Goal: Contribute content: Contribute content

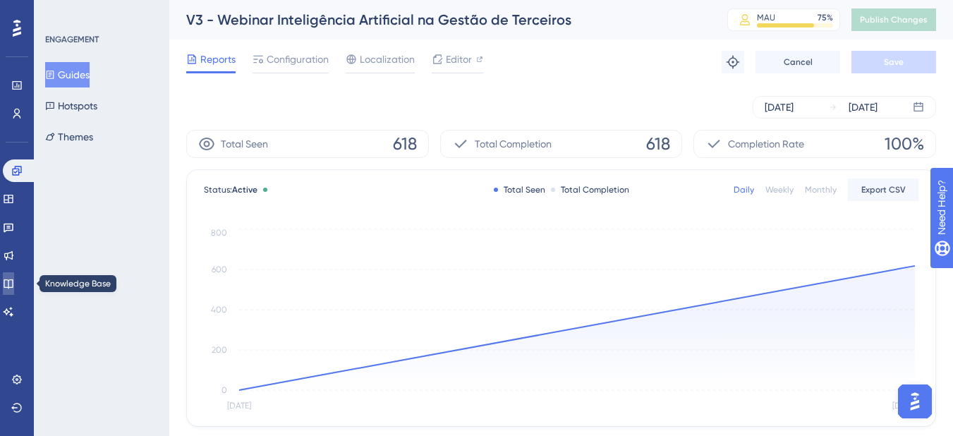
click at [7, 279] on link at bounding box center [8, 283] width 11 height 23
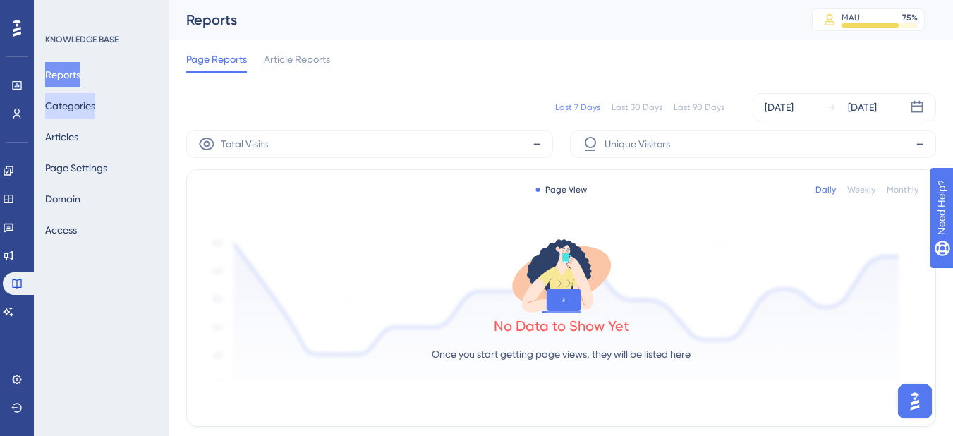
click at [78, 109] on button "Categories" at bounding box center [70, 105] width 50 height 25
click at [14, 254] on icon at bounding box center [8, 255] width 11 height 11
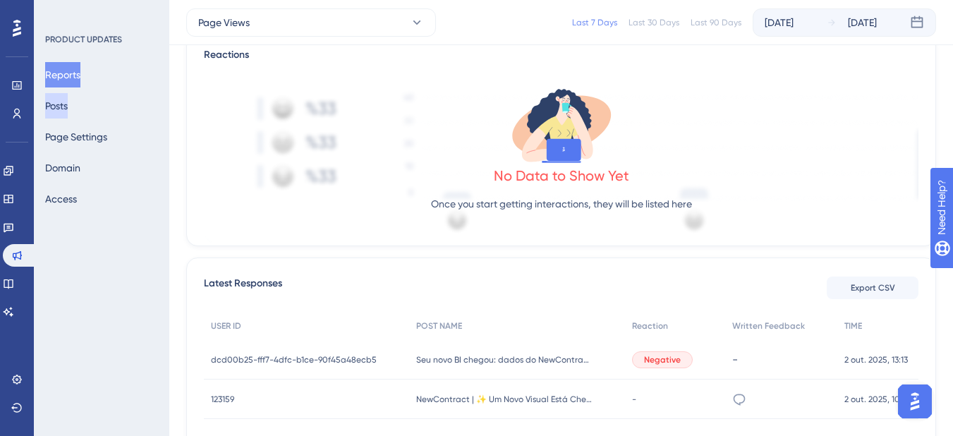
scroll to position [431, 0]
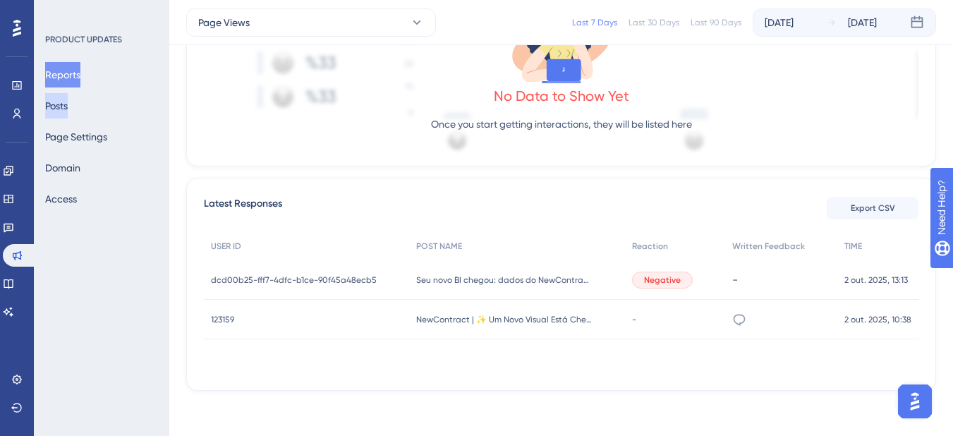
click at [68, 106] on button "Posts" at bounding box center [56, 105] width 23 height 25
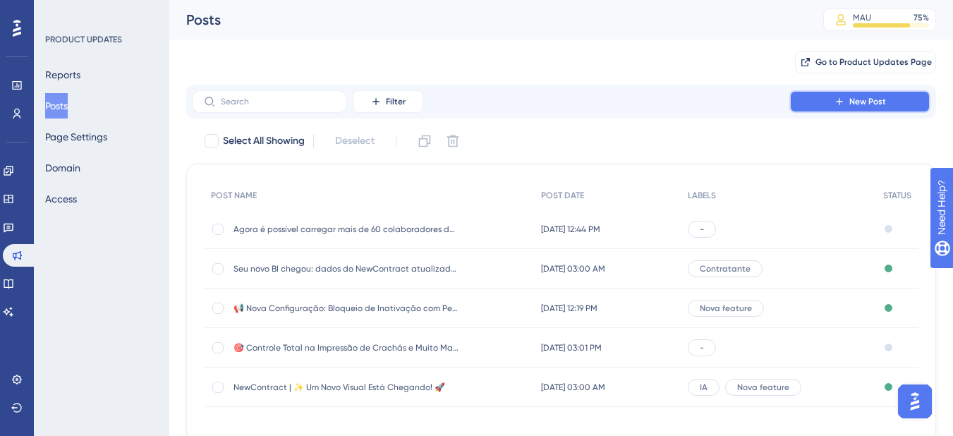
click at [822, 106] on button "New Post" at bounding box center [859, 101] width 141 height 23
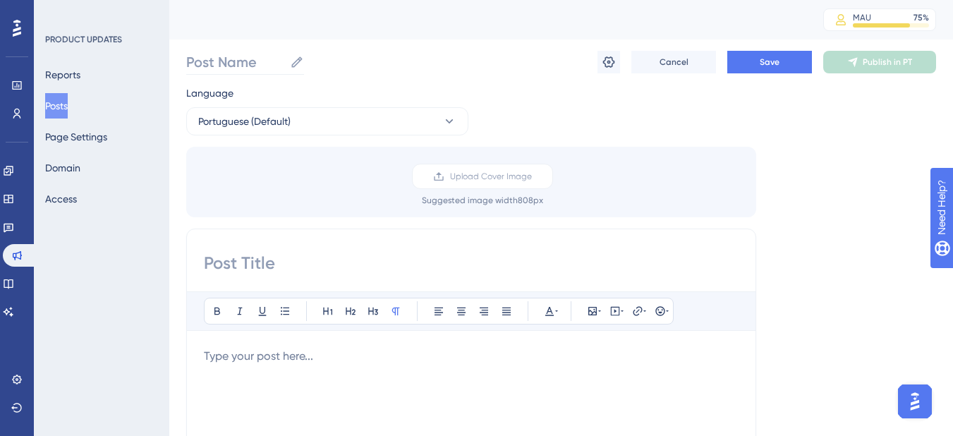
click at [241, 72] on label "Post Name" at bounding box center [245, 61] width 118 height 25
click at [241, 72] on input "Post Name" at bounding box center [235, 62] width 98 height 20
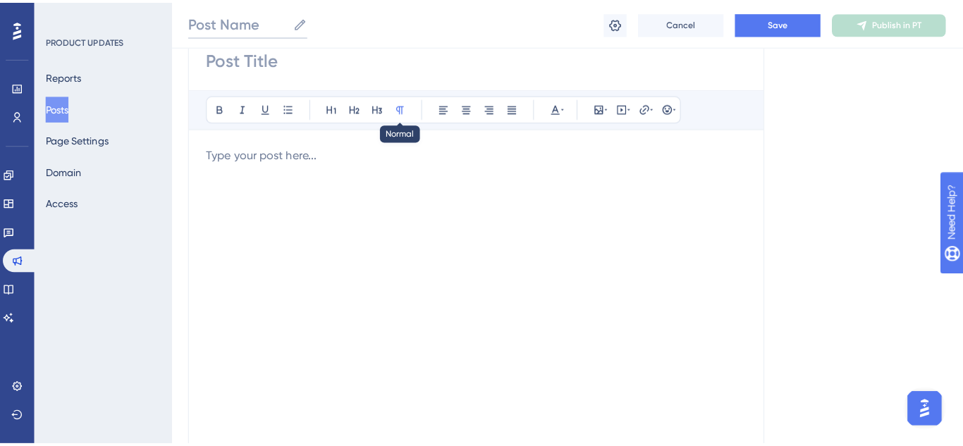
scroll to position [212, 0]
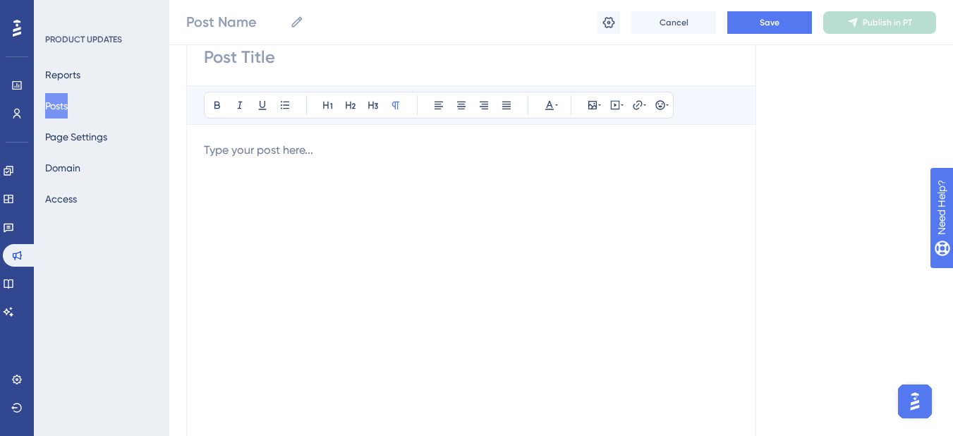
click at [63, 109] on button "Posts" at bounding box center [56, 105] width 23 height 25
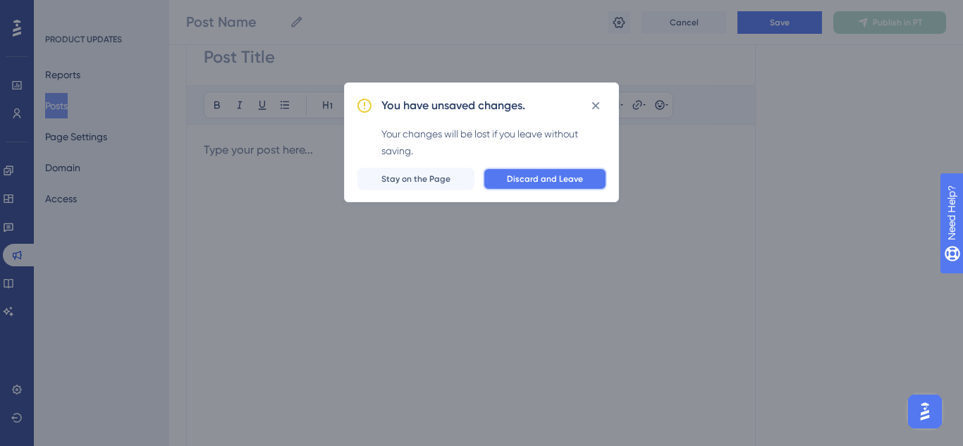
click at [556, 188] on button "Discard and Leave" at bounding box center [545, 179] width 124 height 23
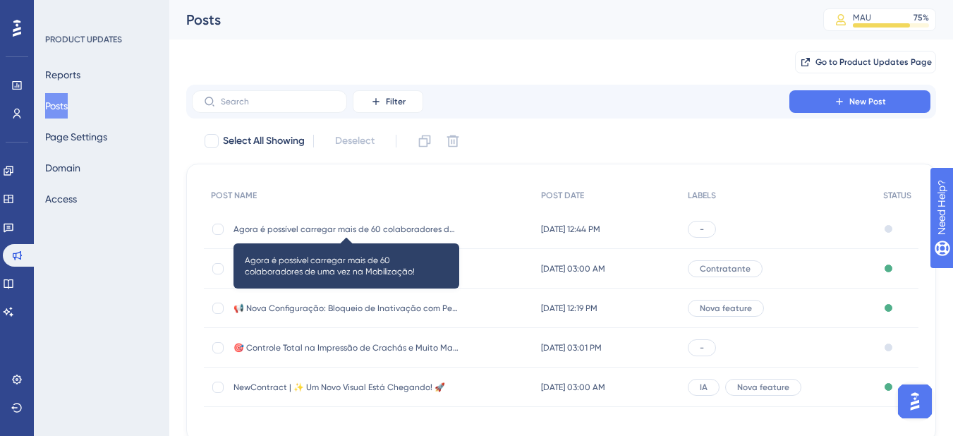
click at [344, 234] on span "Agora é possível carregar mais de 60 colaboradores de uma vez na Mobilização!" at bounding box center [346, 229] width 226 height 11
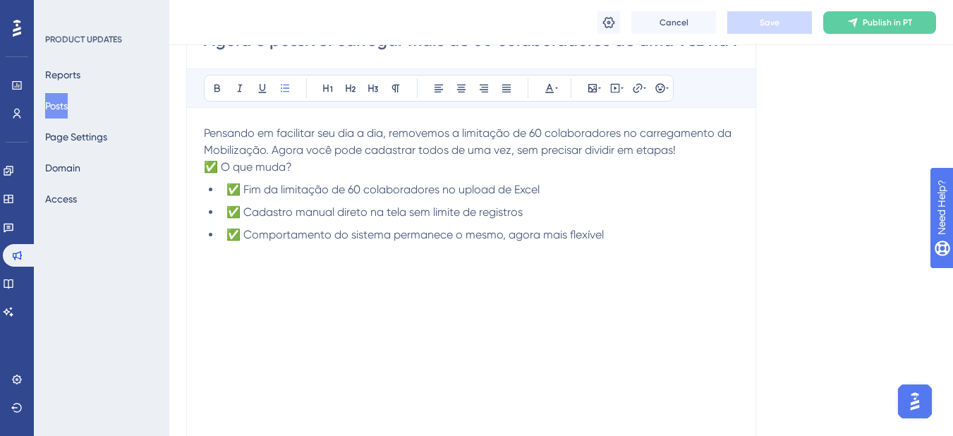
scroll to position [18, 0]
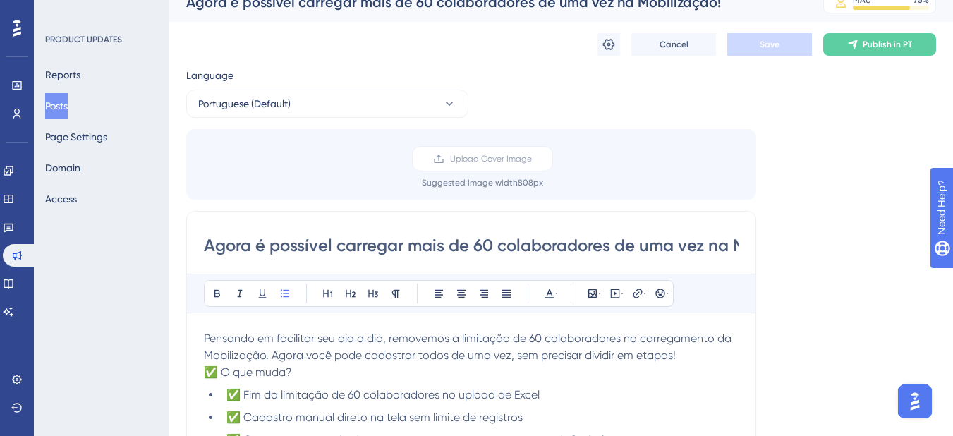
click at [68, 111] on button "Posts" at bounding box center [56, 105] width 23 height 25
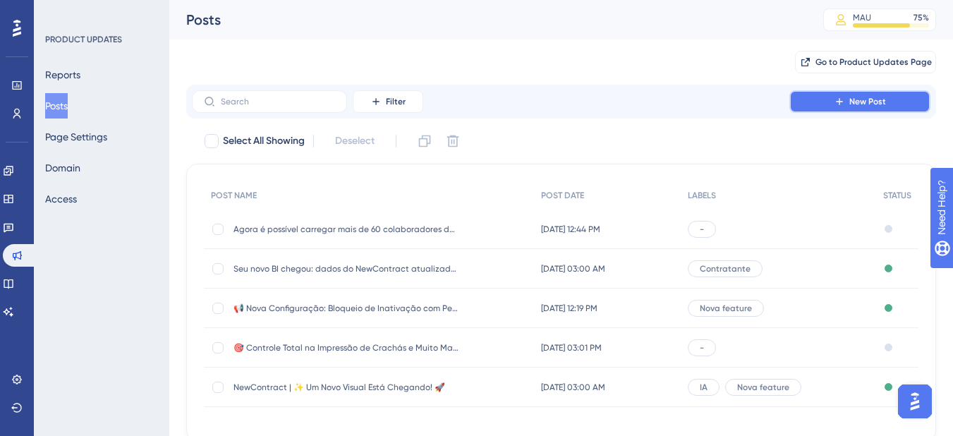
click at [826, 100] on button "New Post" at bounding box center [859, 101] width 141 height 23
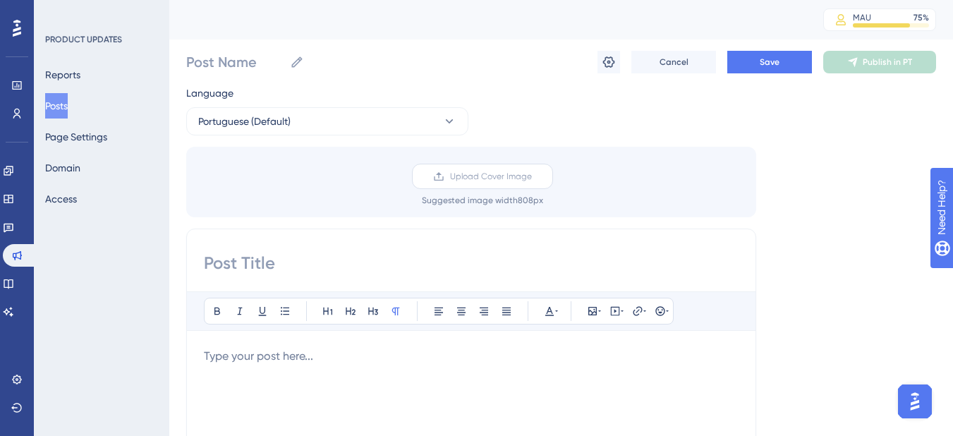
click at [519, 180] on span "Upload Cover Image" at bounding box center [491, 176] width 82 height 11
click at [532, 176] on input "Upload Cover Image" at bounding box center [532, 176] width 0 height 0
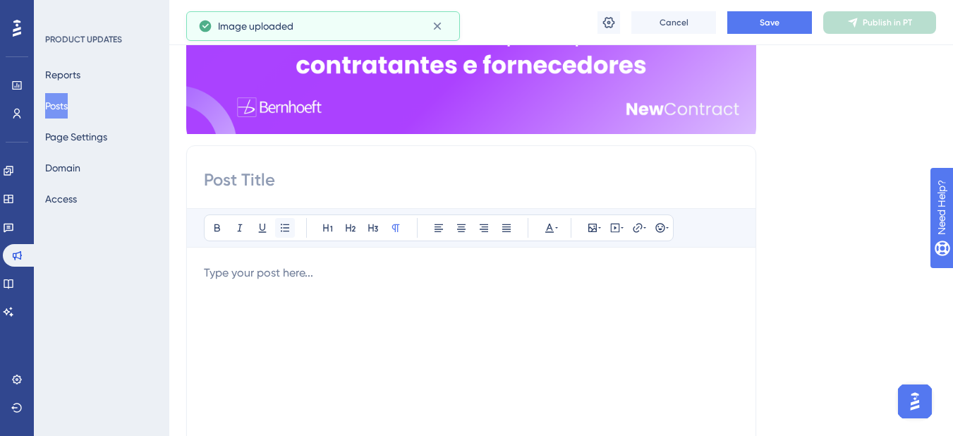
scroll to position [212, 0]
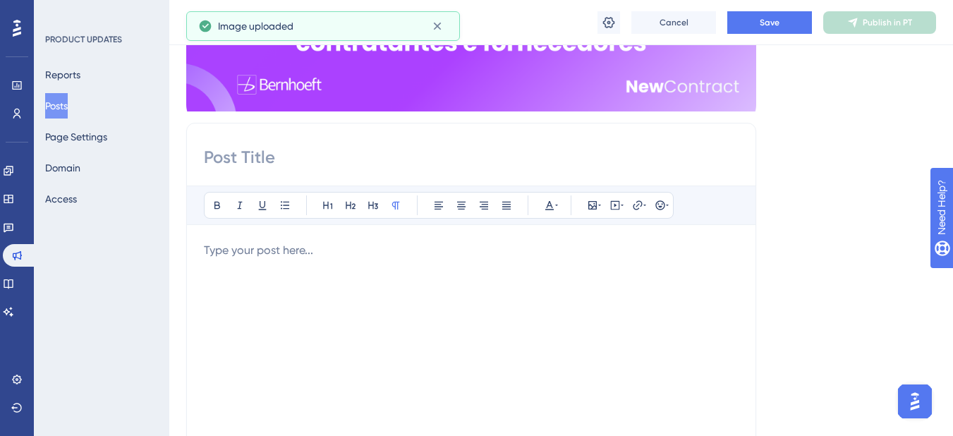
click at [257, 166] on input at bounding box center [471, 157] width 535 height 23
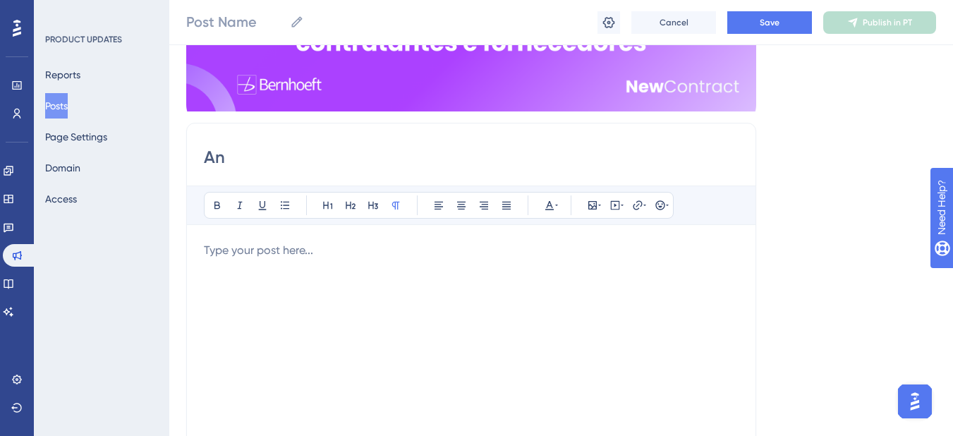
click at [255, 161] on input "An" at bounding box center [471, 157] width 535 height 23
drag, startPoint x: 255, startPoint y: 161, endPoint x: 189, endPoint y: 170, distance: 66.2
click at [189, 170] on div "An Bold Italic Underline Bullet Point Heading 1 Heading 2 Heading 3 Normal Alig…" at bounding box center [471, 346] width 570 height 447
click at [250, 159] on input "An" at bounding box center [471, 157] width 535 height 23
click at [229, 273] on div at bounding box center [471, 397] width 535 height 310
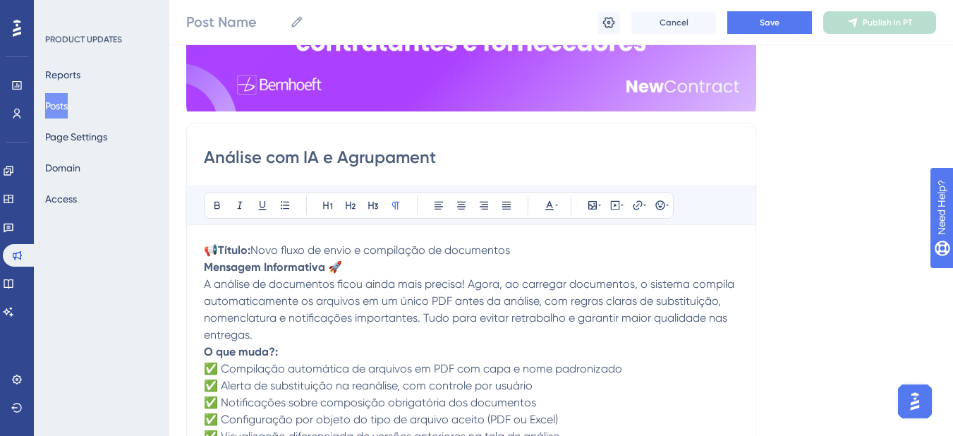
scroll to position [225, 0]
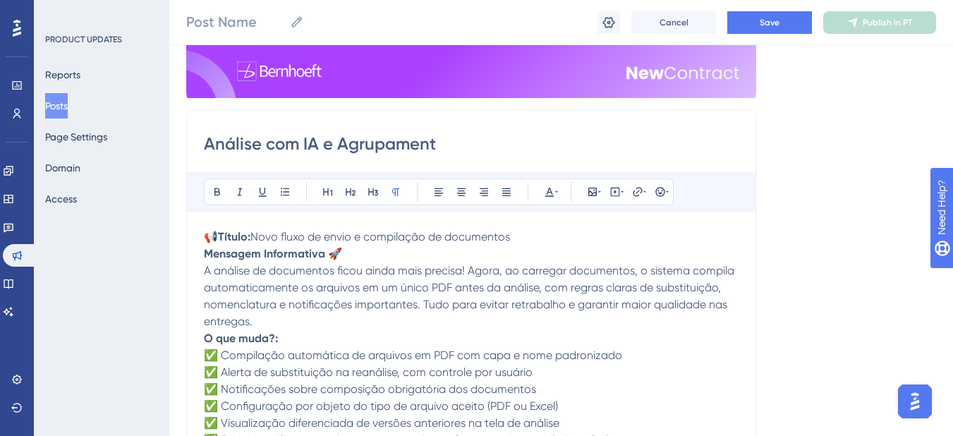
click at [408, 242] on span "Novo fluxo de envio e compilação de documentos" at bounding box center [380, 236] width 260 height 13
drag, startPoint x: 520, startPoint y: 242, endPoint x: 256, endPoint y: 238, distance: 263.8
click at [256, 238] on p "📢 Título: Novo fluxo de envio e compilação de documentos" at bounding box center [471, 236] width 535 height 17
copy span "Novo fluxo de envio e compilação de documentos"
drag, startPoint x: 453, startPoint y: 149, endPoint x: 329, endPoint y: 144, distance: 124.2
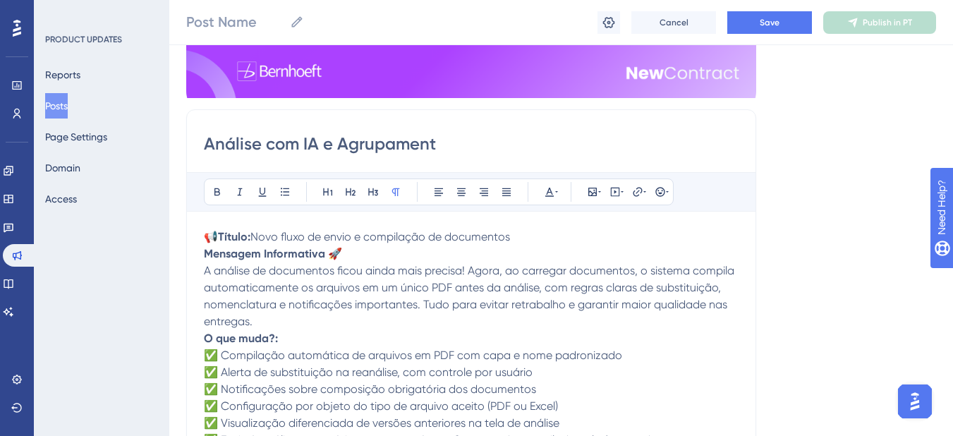
click at [327, 142] on input "Análise com IA e Agrupament" at bounding box center [471, 144] width 535 height 23
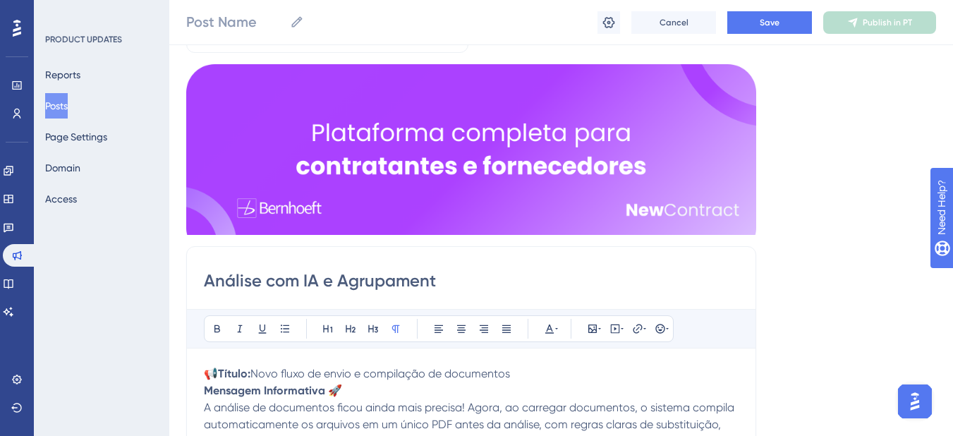
scroll to position [84, 0]
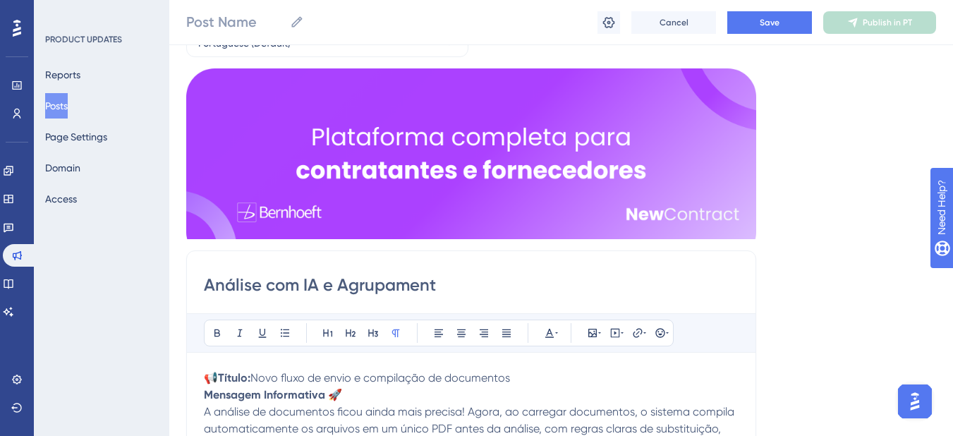
click at [355, 287] on input "Análise com IA e Agrupament" at bounding box center [471, 285] width 535 height 23
drag, startPoint x: 441, startPoint y: 287, endPoint x: 325, endPoint y: 293, distance: 116.5
click at [325, 293] on input "Análise com IA e Agrupament" at bounding box center [471, 285] width 535 height 23
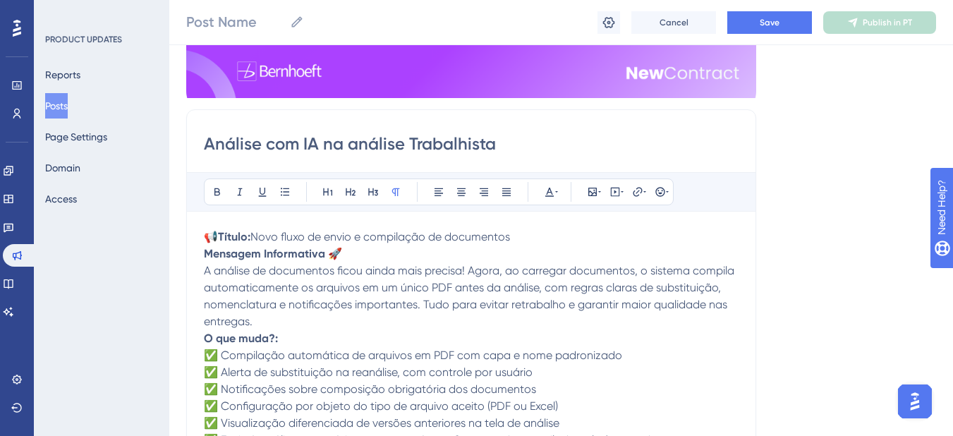
click at [294, 240] on span "Novo fluxo de envio e compilação de documentos" at bounding box center [380, 236] width 260 height 13
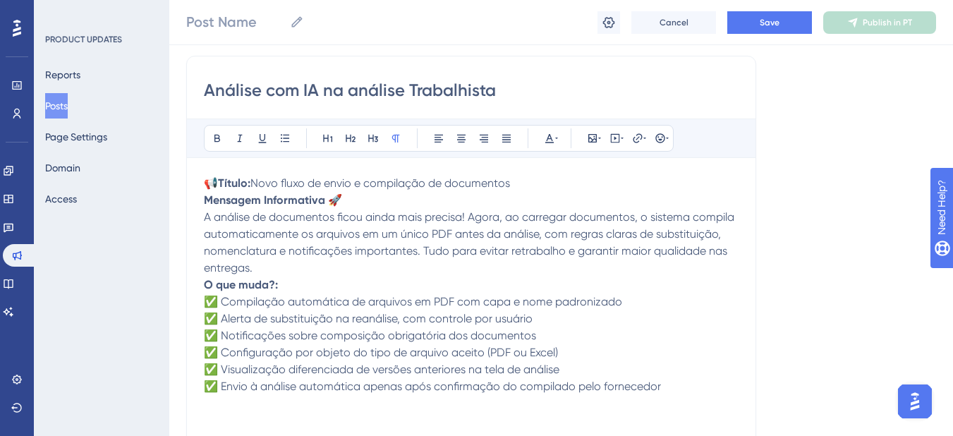
scroll to position [366, 0]
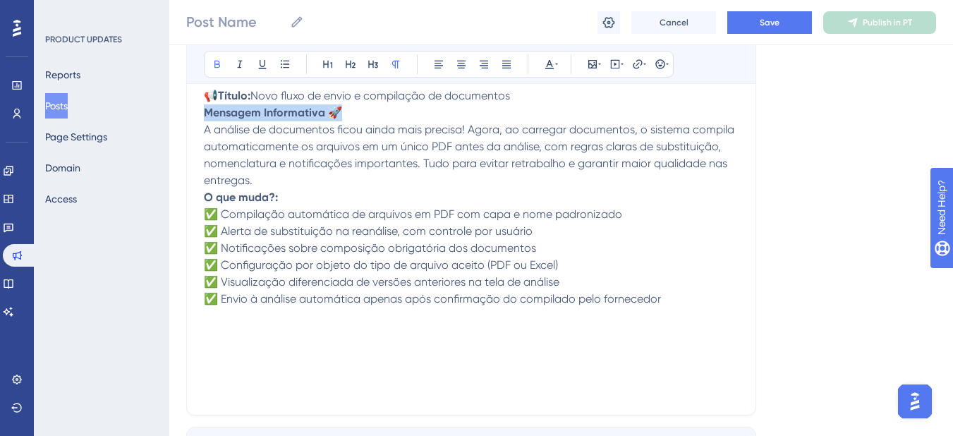
click at [203, 114] on div "Análise com IA na análise Trabalhista Bold Italic Underline Bullet Point Headin…" at bounding box center [471, 191] width 570 height 447
click at [255, 110] on p "A análise de documentos ficou ainda mais precisa! Agora, ao carregar documentos…" at bounding box center [471, 146] width 535 height 85
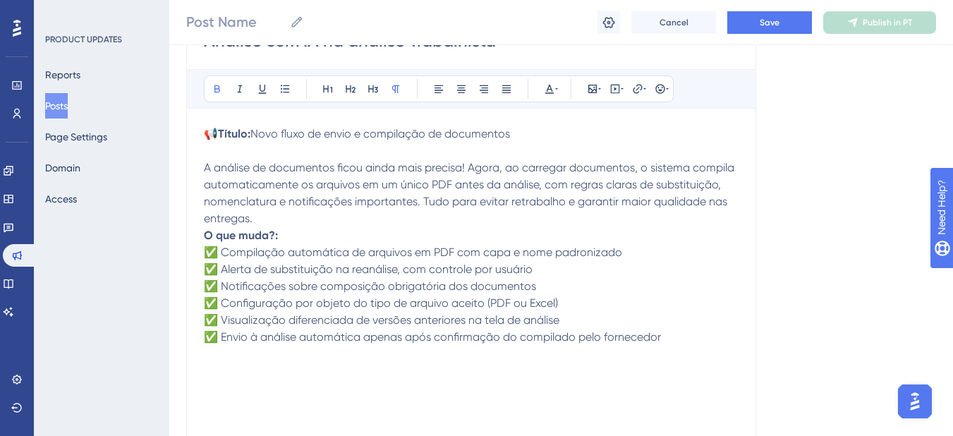
scroll to position [295, 0]
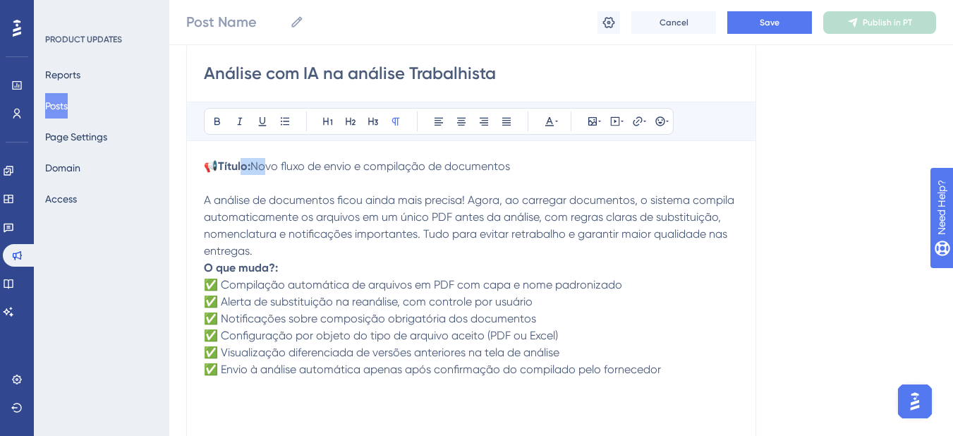
drag, startPoint x: 261, startPoint y: 168, endPoint x: 246, endPoint y: 168, distance: 14.8
click at [246, 168] on p "📢 Título: Novo fluxo de envio e compilação de documentos" at bounding box center [471, 166] width 535 height 17
click at [250, 166] on strong "Título:" at bounding box center [234, 165] width 32 height 13
drag, startPoint x: 257, startPoint y: 168, endPoint x: 206, endPoint y: 170, distance: 50.8
click at [206, 170] on p "📢 Título: Novo fluxo de envio e compilação de documentos" at bounding box center [471, 166] width 535 height 17
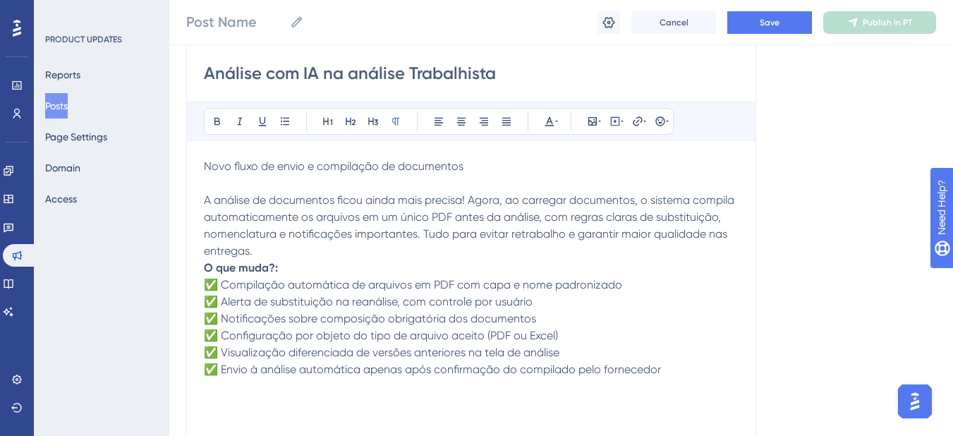
click at [221, 170] on span "Novo fluxo de envio e compilação de documentos" at bounding box center [334, 165] width 260 height 13
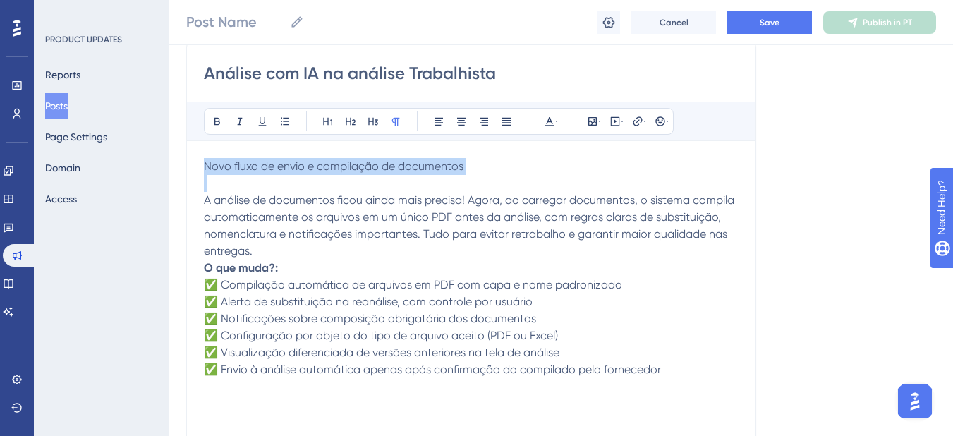
click at [221, 170] on span "Novo fluxo de envio e compilação de documentos" at bounding box center [334, 165] width 260 height 13
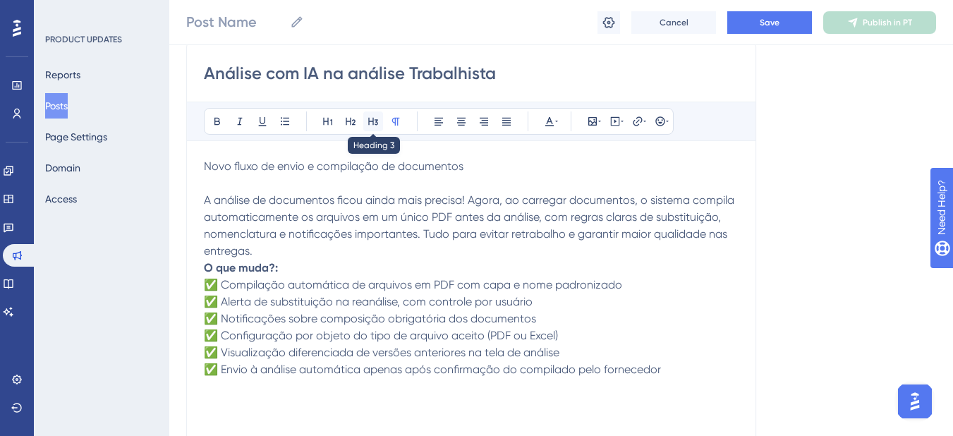
click at [373, 128] on button at bounding box center [373, 121] width 20 height 20
click at [357, 130] on div "Bold Italic Underline Bullet Point Heading 1 Heading 2 Heading 3 Normal Align L…" at bounding box center [439, 121] width 470 height 27
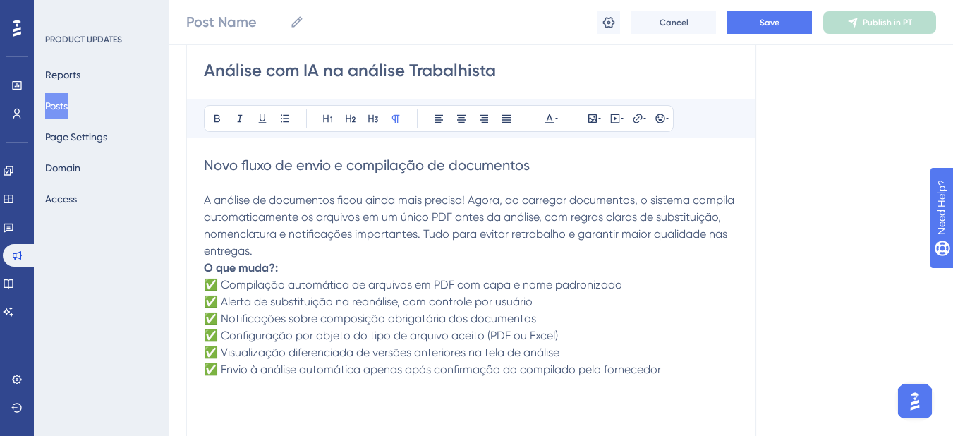
click at [368, 198] on span "A análise de documentos ficou ainda mais precisa! Agora, ao carregar documentos…" at bounding box center [470, 225] width 533 height 64
click at [468, 200] on span "A análise de documentos ficou ainda mais precisa! Agora, ao carregar documentos…" at bounding box center [470, 225] width 533 height 64
click at [298, 167] on span "Novo fluxo de envio e compilação de documentos" at bounding box center [367, 165] width 326 height 17
click at [321, 227] on span "A análise de documentos ficou ainda mais precisa! Agora, ao carregar documentos…" at bounding box center [470, 225] width 533 height 64
click at [359, 205] on span "A análise de documentos ficou ainda mais precisa! Agora, ao carregar documentos…" at bounding box center [470, 225] width 533 height 64
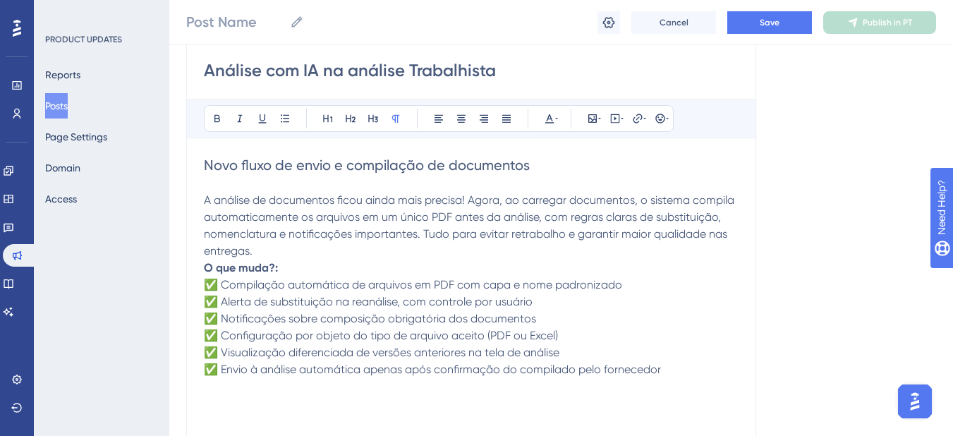
click at [344, 212] on span "A análise de documentos ficou ainda mais precisa! Agora, ao carregar documentos…" at bounding box center [470, 225] width 533 height 64
click at [360, 252] on p "A análise de documentos ficou ainda mais precisa! Agora, ao carregar documentos…" at bounding box center [471, 217] width 535 height 85
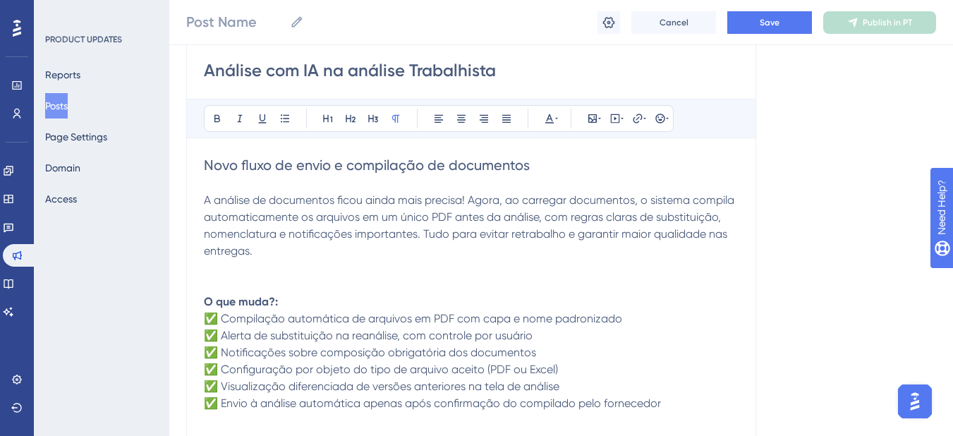
click at [475, 186] on p "A análise de documentos ficou ainda mais precisa! Agora, ao carregar documentos…" at bounding box center [471, 217] width 535 height 85
click at [291, 189] on p "A análise de documentos ficou ainda mais precisa! Agora, ao carregar documentos…" at bounding box center [471, 217] width 535 height 85
click at [537, 161] on h2 "Novo fluxo de envio e compilação de documentos" at bounding box center [471, 165] width 535 height 20
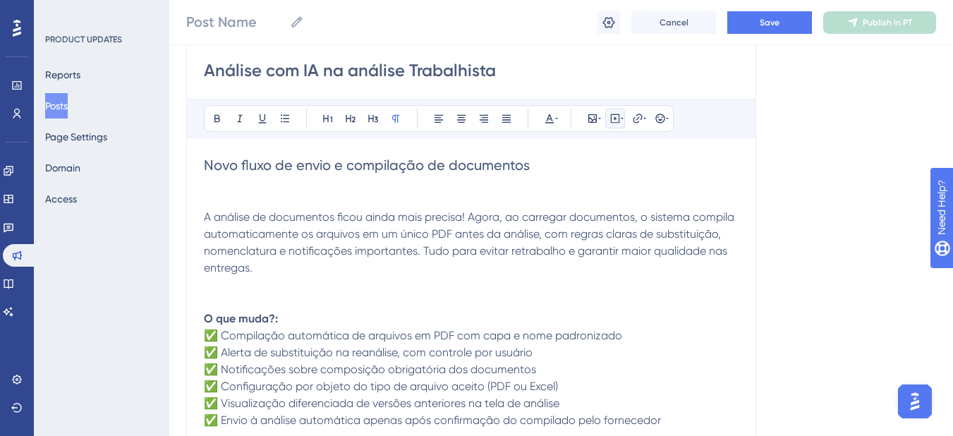
click at [616, 122] on icon at bounding box center [614, 118] width 11 height 11
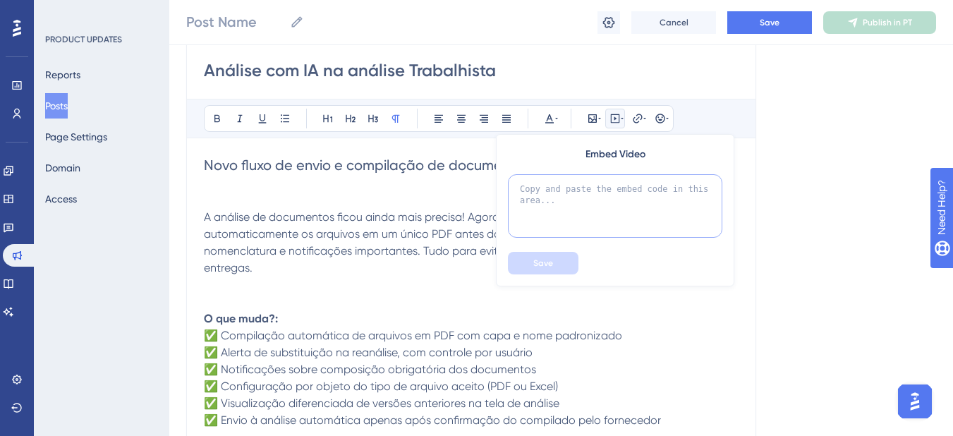
click at [573, 196] on textarea at bounding box center [615, 205] width 214 height 63
click at [740, 27] on button "Save" at bounding box center [769, 22] width 85 height 23
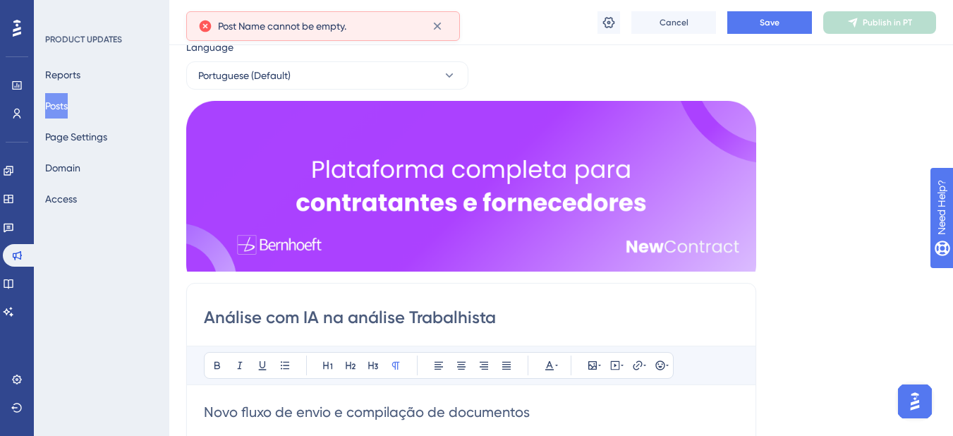
scroll to position [16, 0]
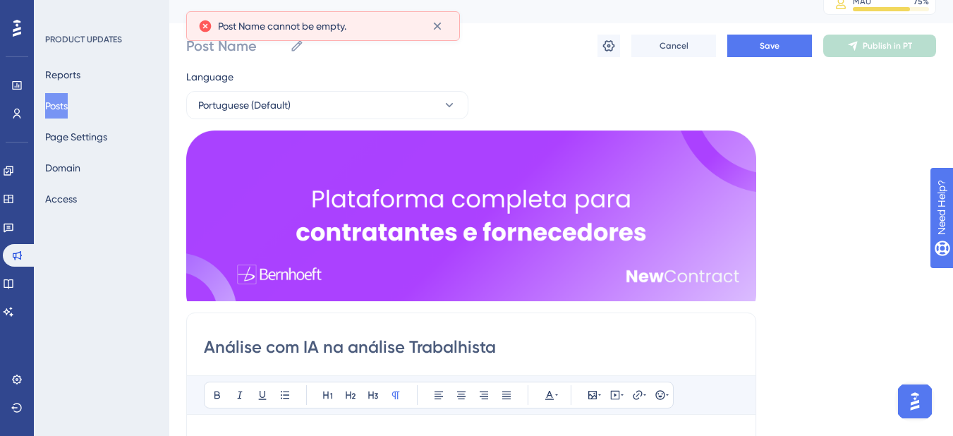
click at [257, 352] on input "Análise com IA na análise Trabalhista" at bounding box center [471, 347] width 535 height 23
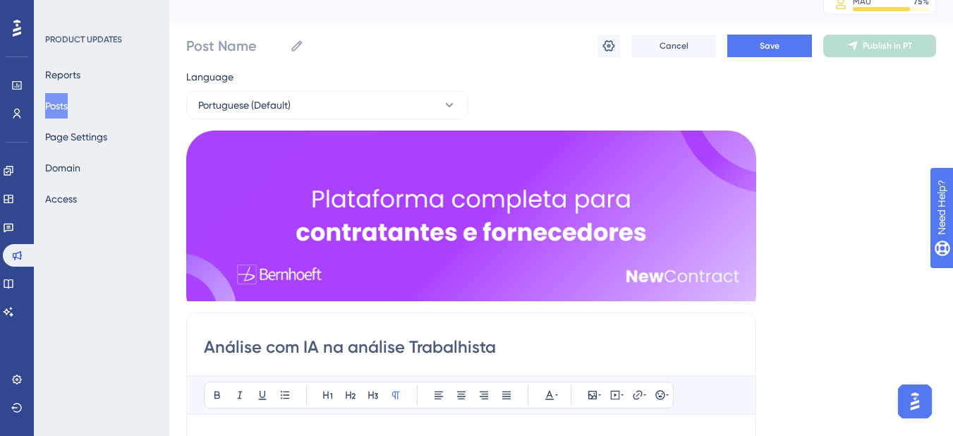
click at [351, 353] on input "Análise com IA na análise Trabalhista" at bounding box center [471, 347] width 535 height 23
drag, startPoint x: 300, startPoint y: 348, endPoint x: 202, endPoint y: 355, distance: 98.9
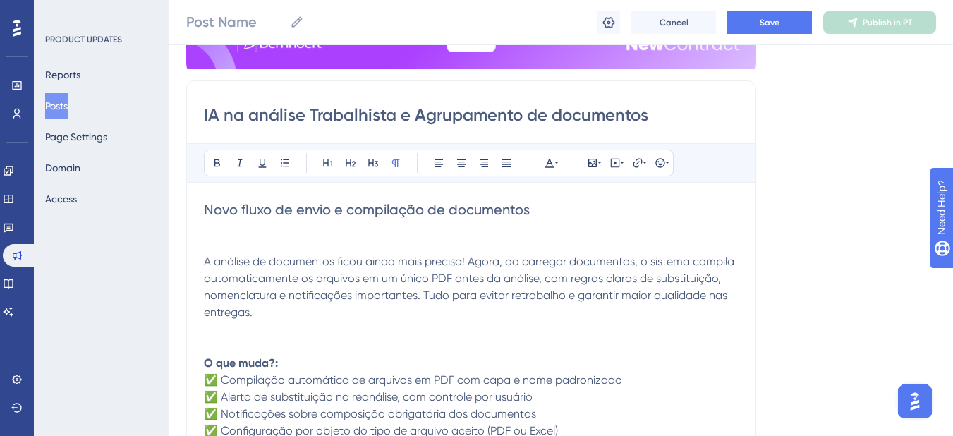
scroll to position [157, 0]
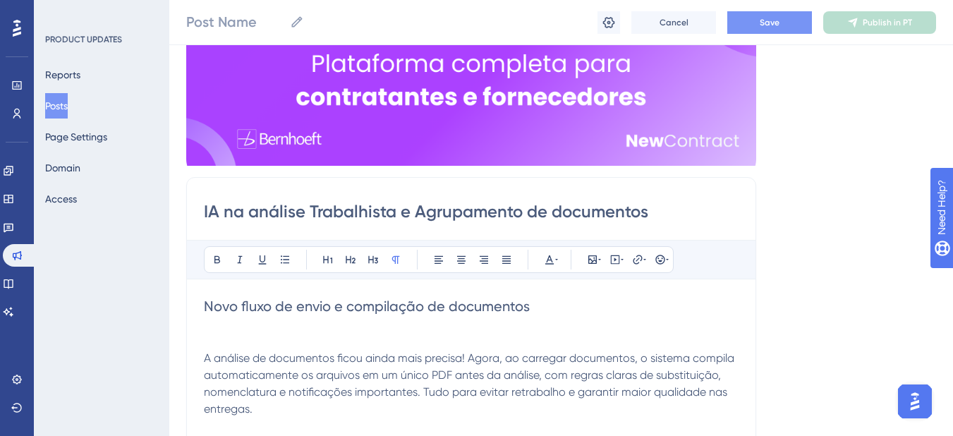
type input "IA na análise Trabalhista e Agrupamento de documentos"
click at [781, 17] on button "Save" at bounding box center [769, 22] width 85 height 23
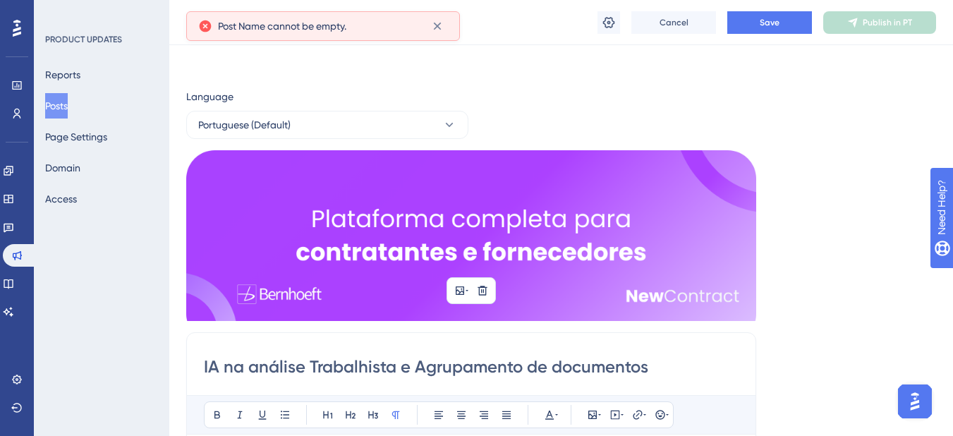
scroll to position [0, 0]
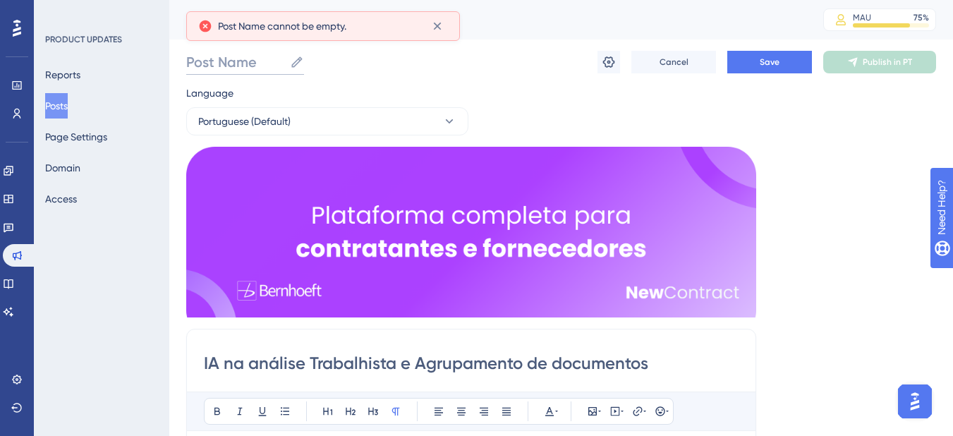
click at [264, 71] on input "Post Name" at bounding box center [235, 62] width 98 height 20
click at [304, 361] on input "IA na análise Trabalhista e Agrupamento de documentos" at bounding box center [471, 363] width 535 height 23
click at [307, 360] on input "IA na análise Trabalhista e Agrupamento de documentos" at bounding box center [471, 363] width 535 height 23
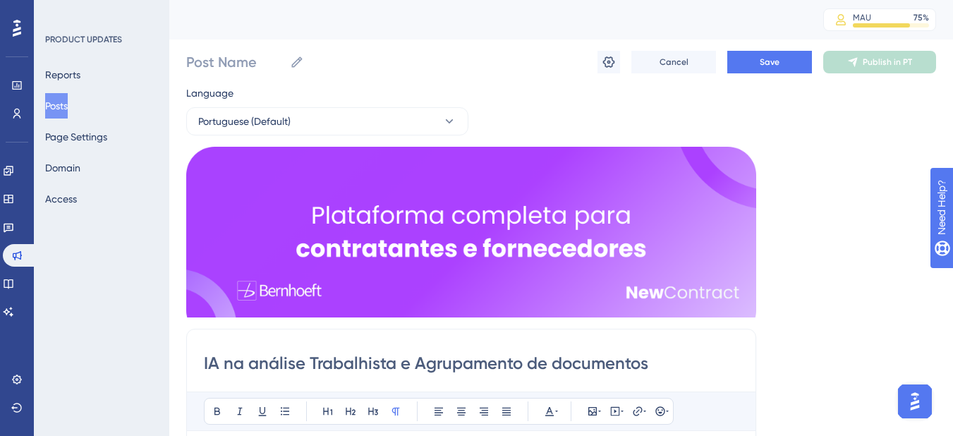
click at [718, 392] on div "Bold Italic Underline Bullet Point Heading 1 Heading 2 Heading 3 Normal Align L…" at bounding box center [471, 410] width 568 height 39
drag, startPoint x: 657, startPoint y: 363, endPoint x: 202, endPoint y: 354, distance: 455.0
click at [198, 49] on label "Post Name" at bounding box center [245, 61] width 118 height 25
click at [198, 52] on input "Post Name" at bounding box center [235, 62] width 98 height 20
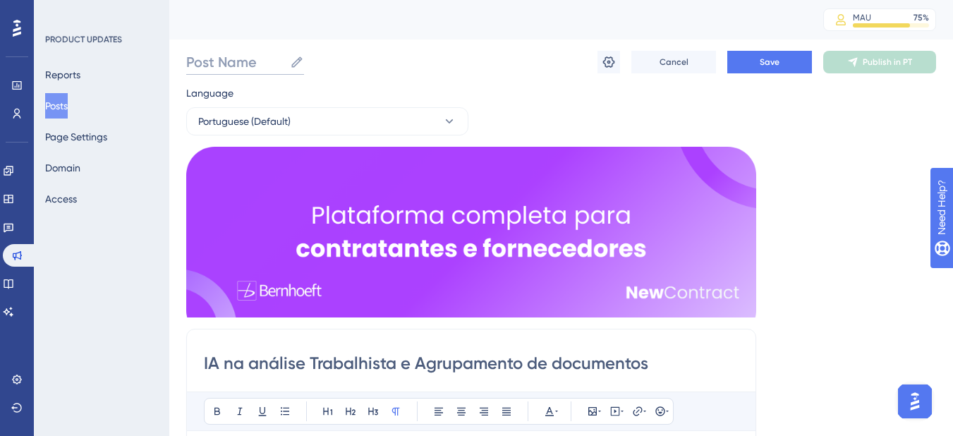
paste input "IA na análise Trabalhista e Agrupamento de documentos"
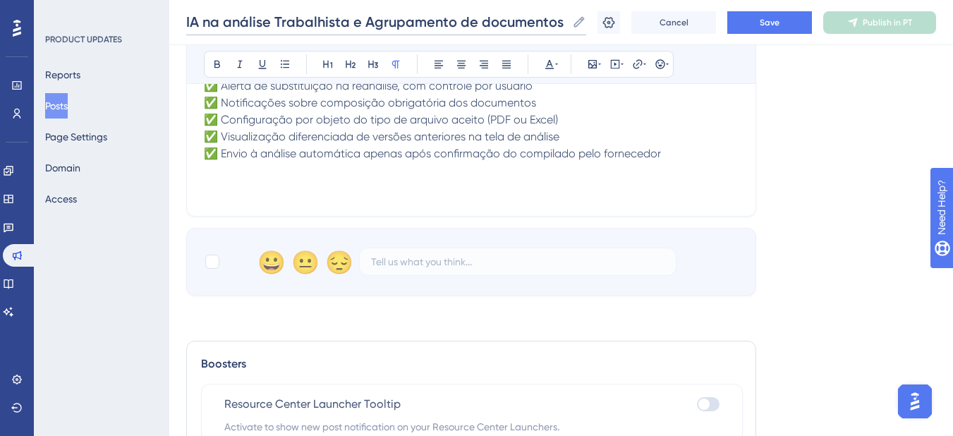
scroll to position [705, 0]
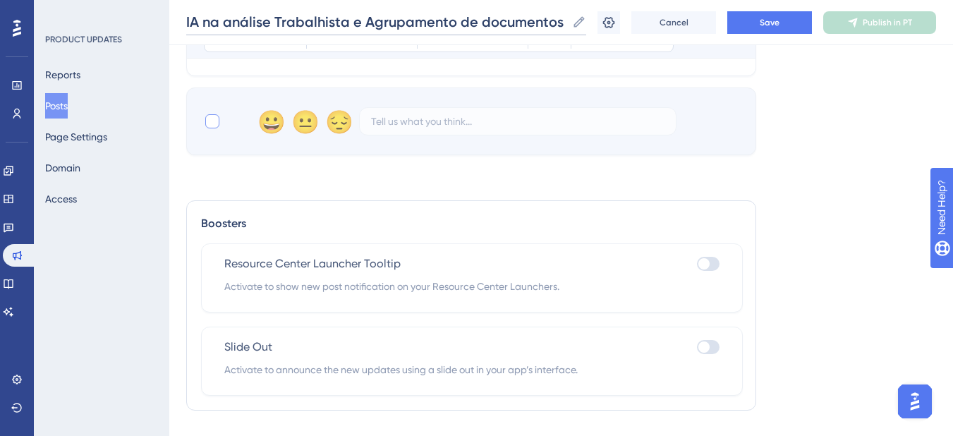
type input "IA na análise Trabalhista e Agrupamento de documentos"
click at [217, 125] on div at bounding box center [212, 121] width 14 height 14
checkbox input "true"
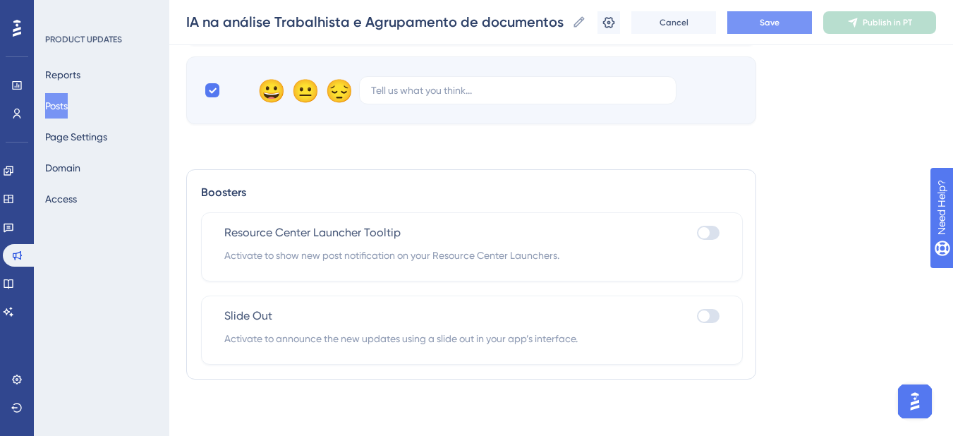
click at [769, 27] on button "Save" at bounding box center [769, 22] width 85 height 23
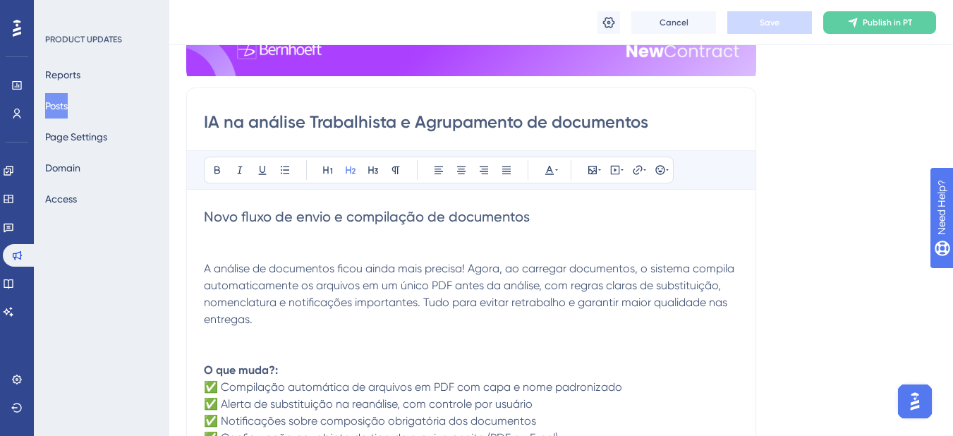
scroll to position [282, 0]
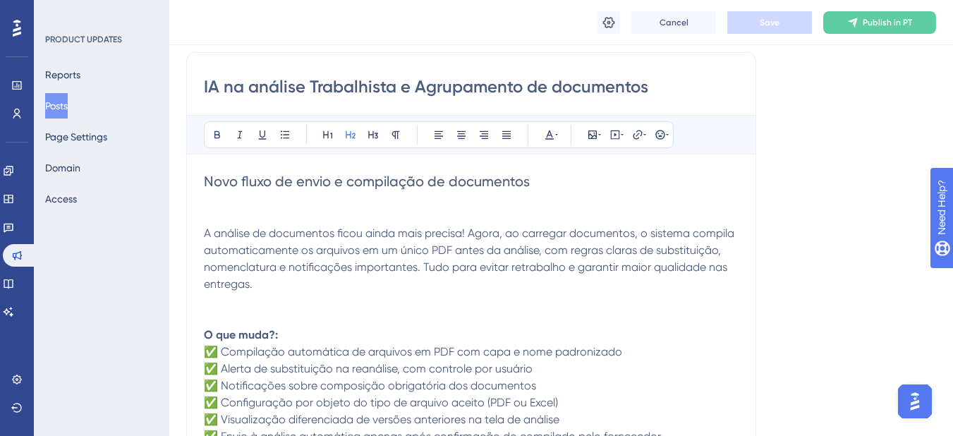
click at [356, 248] on span "A análise de documentos ficou ainda mais precisa! Agora, ao carregar documentos…" at bounding box center [470, 258] width 533 height 64
click at [324, 216] on p "A análise de documentos ficou ainda mais precisa! Agora, ao carregar documentos…" at bounding box center [471, 250] width 535 height 85
click at [286, 310] on p at bounding box center [471, 318] width 535 height 17
click at [245, 294] on p at bounding box center [471, 301] width 535 height 17
click at [587, 133] on icon at bounding box center [592, 134] width 11 height 11
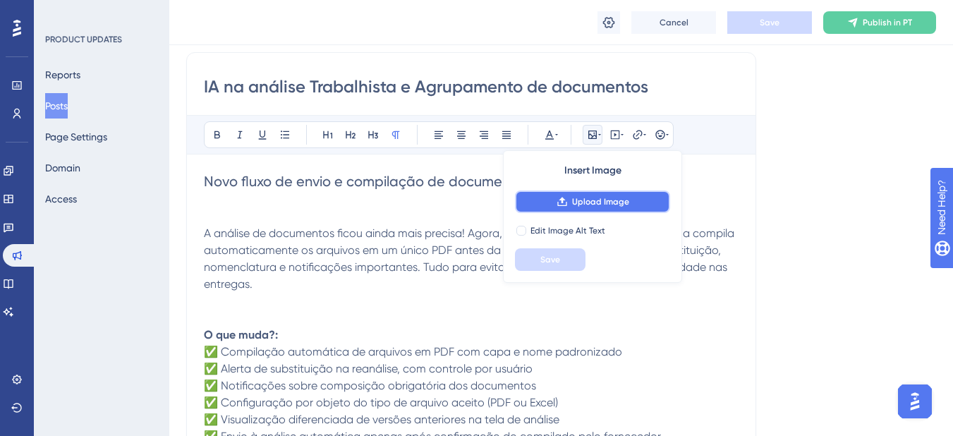
click at [573, 197] on span "Upload Image" at bounding box center [600, 201] width 57 height 11
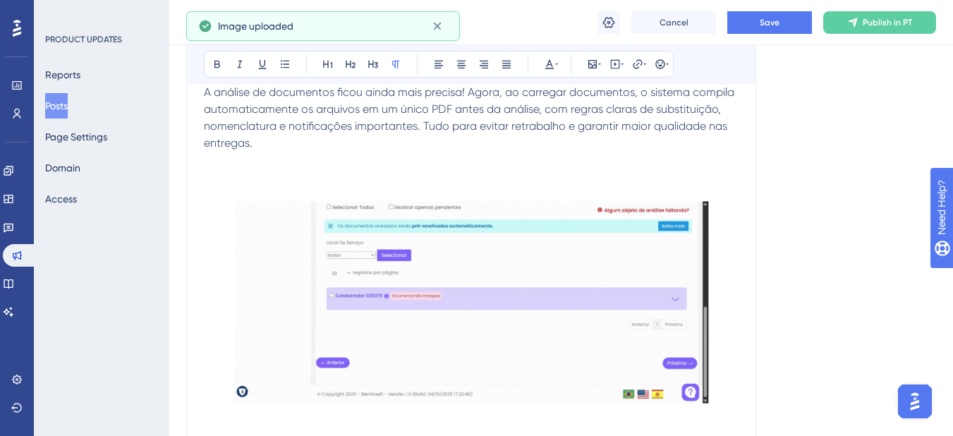
scroll to position [494, 0]
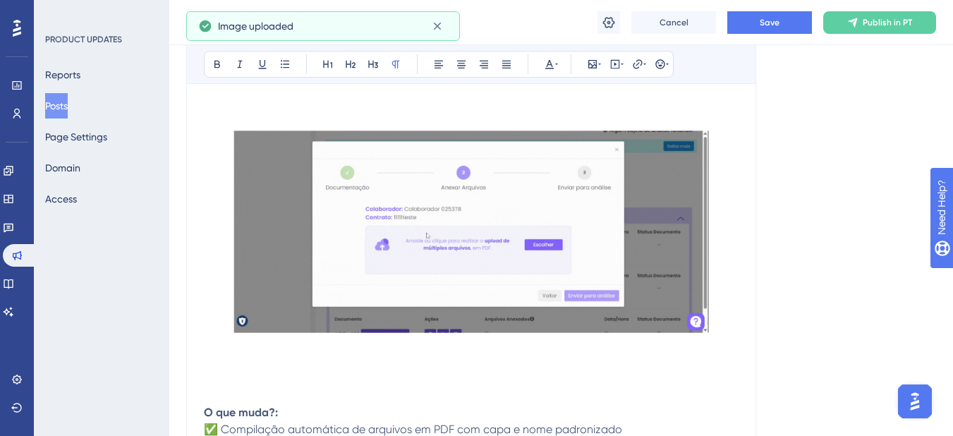
click at [663, 298] on img at bounding box center [471, 231] width 535 height 300
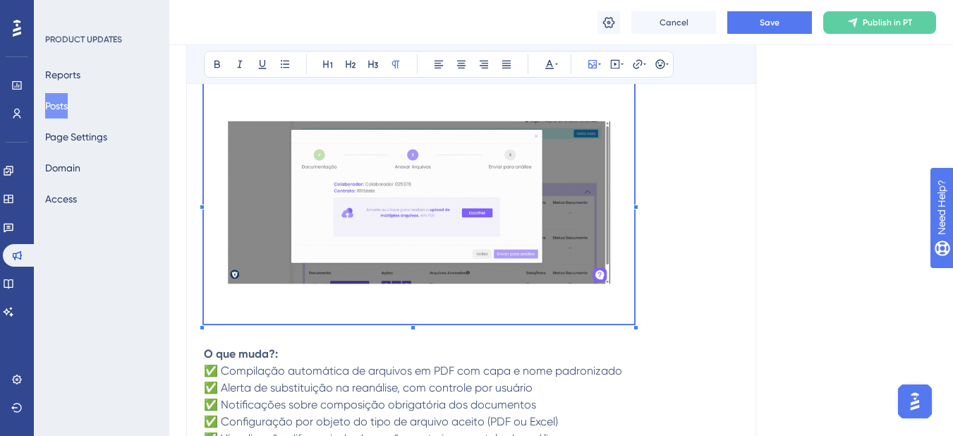
click at [638, 317] on p at bounding box center [471, 204] width 535 height 247
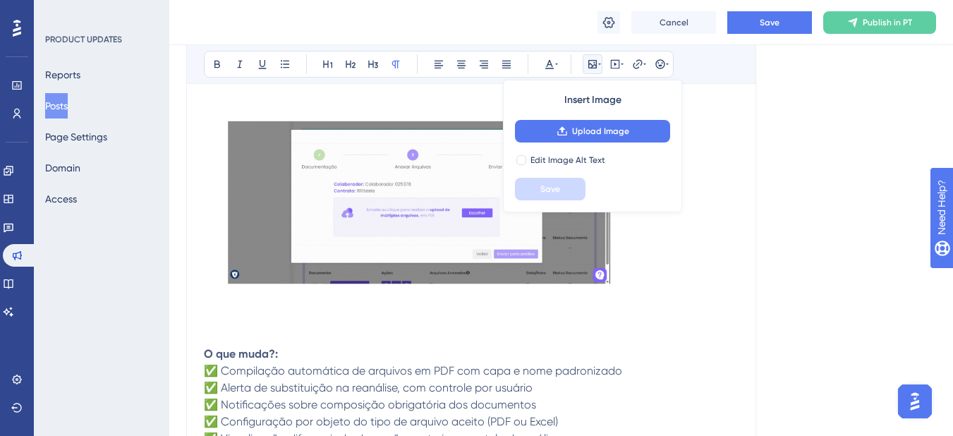
click at [735, 295] on p at bounding box center [471, 204] width 535 height 247
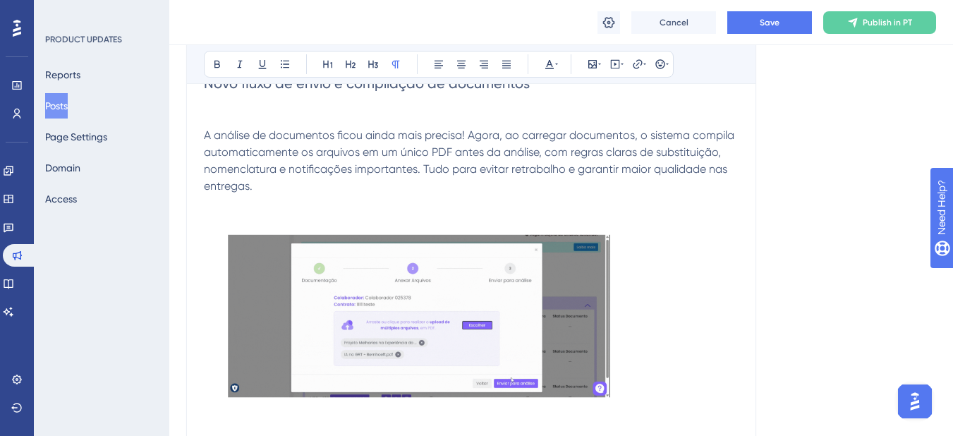
scroll to position [353, 0]
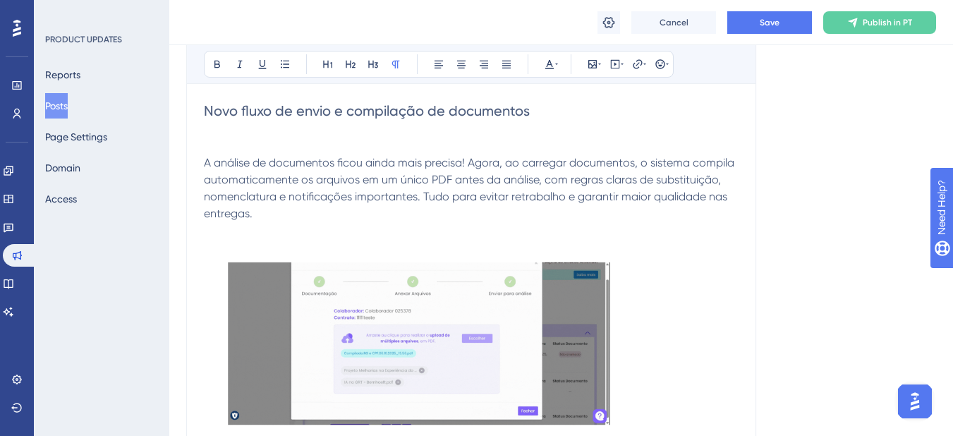
click at [405, 224] on img at bounding box center [419, 343] width 430 height 242
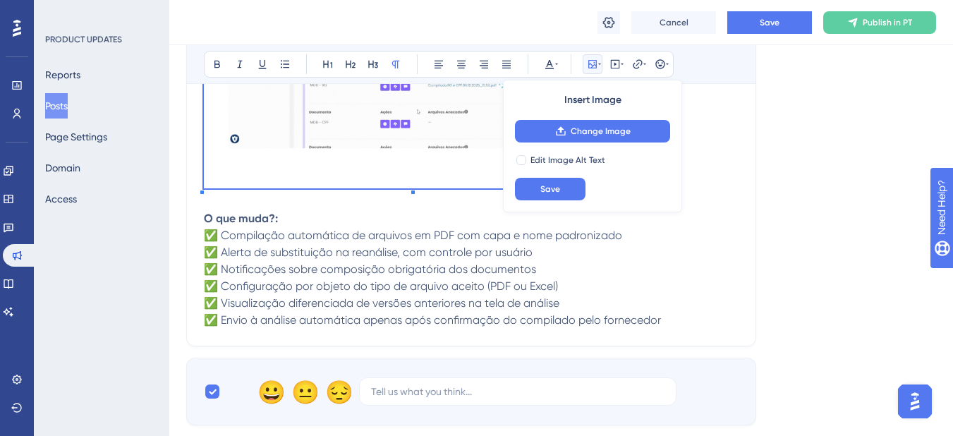
scroll to position [635, 0]
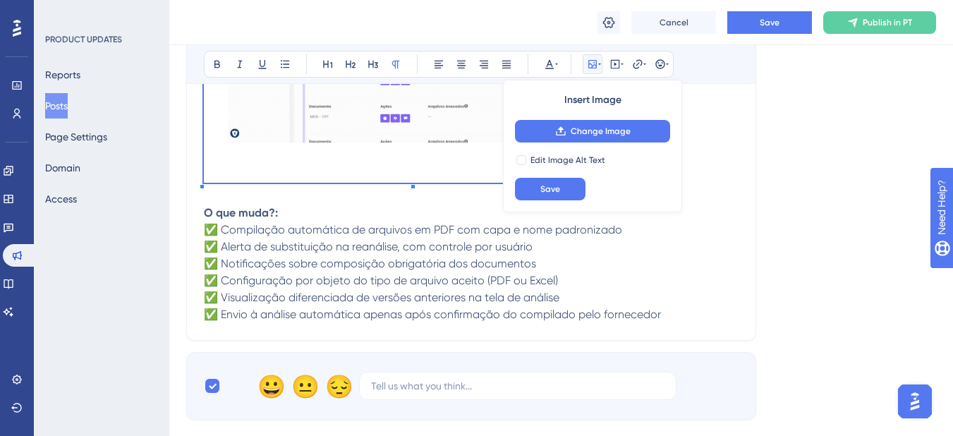
click at [262, 195] on p at bounding box center [471, 196] width 535 height 17
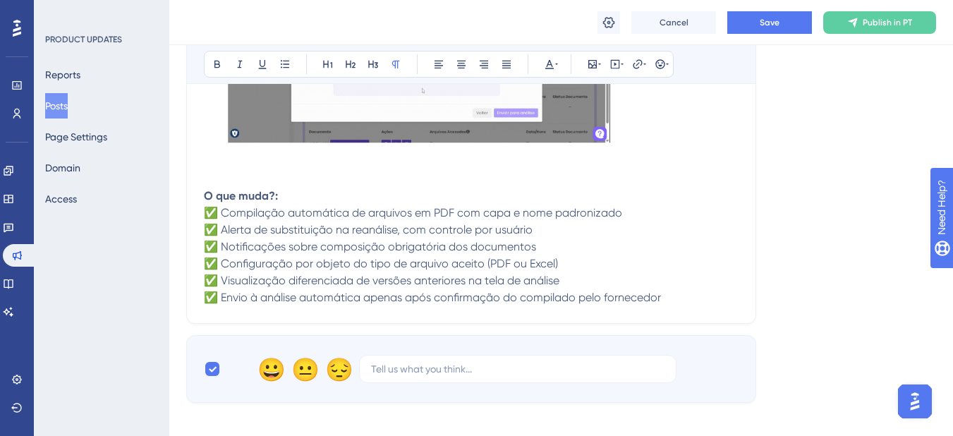
click at [305, 198] on p "O que muda?: ✅ Compilação automática de arquivos em PDF com capa e nome padroni…" at bounding box center [471, 247] width 535 height 118
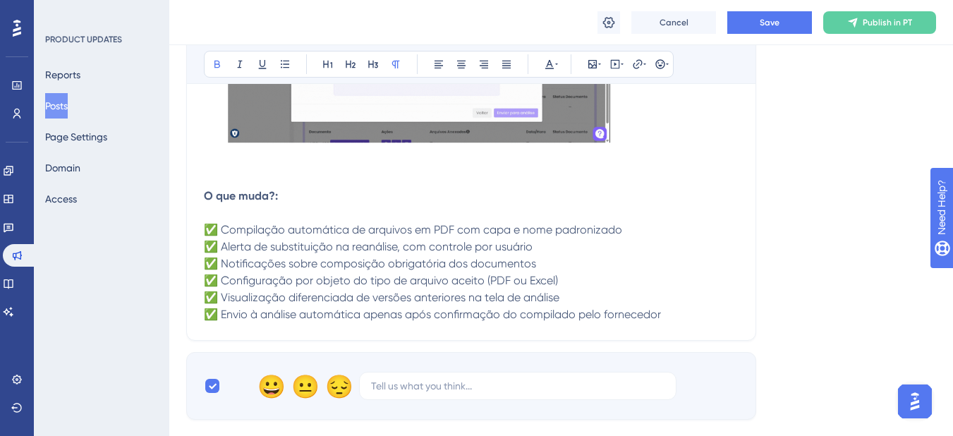
click at [208, 195] on strong "O que muda?:" at bounding box center [241, 195] width 74 height 13
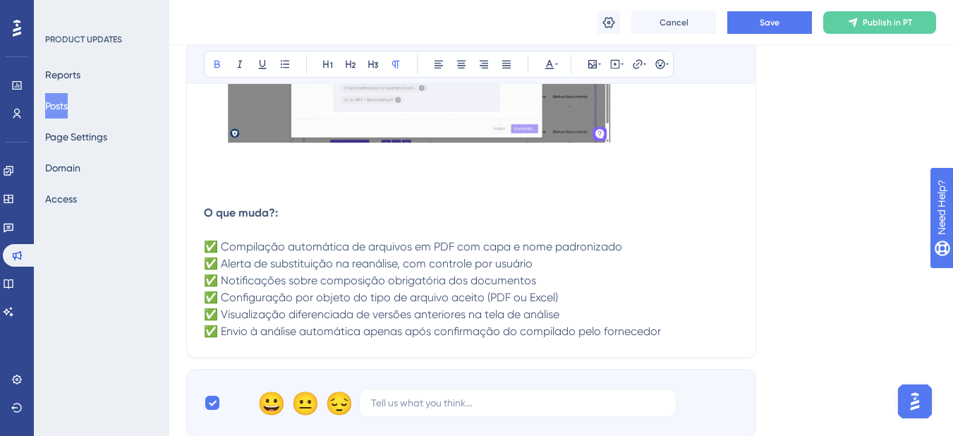
click at [215, 214] on strong "O que muda?:" at bounding box center [241, 212] width 74 height 13
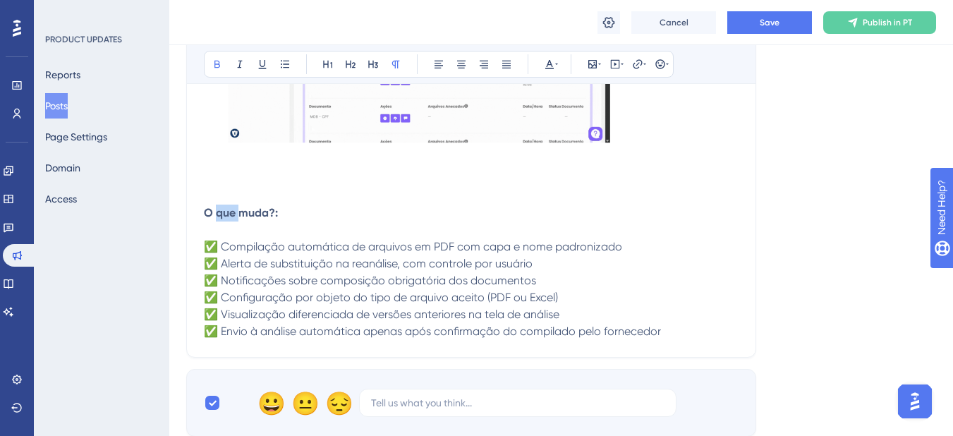
click at [215, 214] on strong "O que muda?:" at bounding box center [241, 212] width 74 height 13
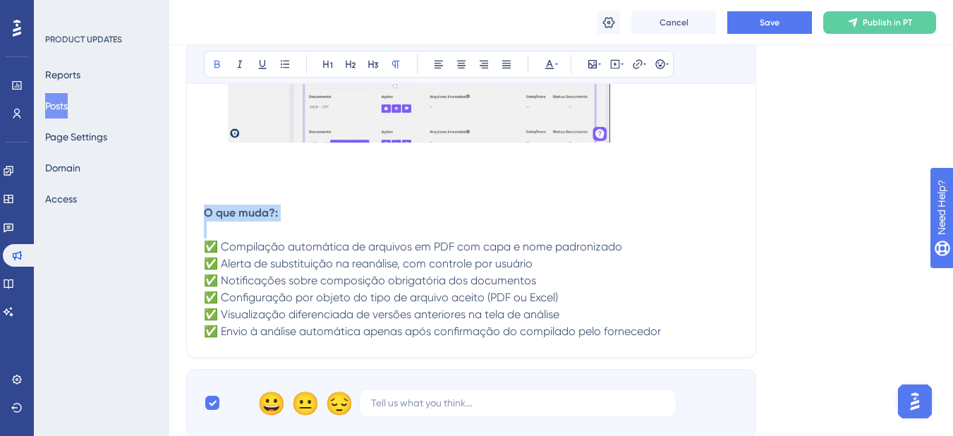
click at [215, 214] on strong "O que muda?:" at bounding box center [241, 212] width 74 height 13
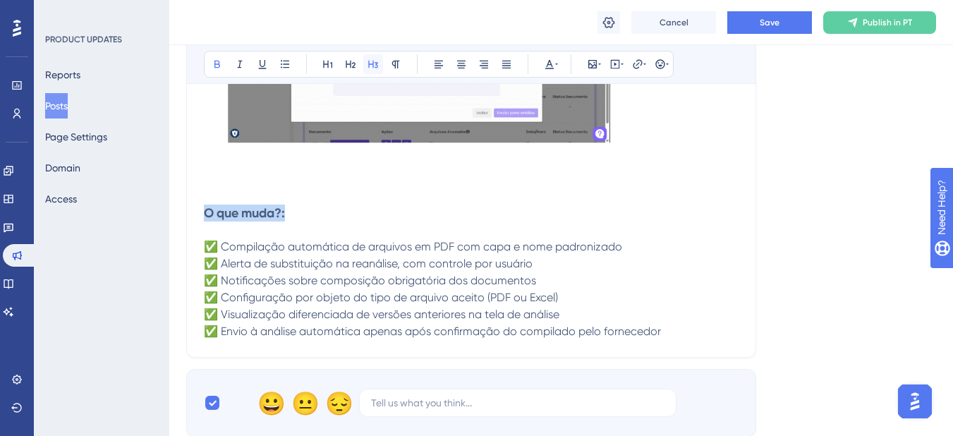
click at [371, 60] on icon at bounding box center [372, 64] width 11 height 11
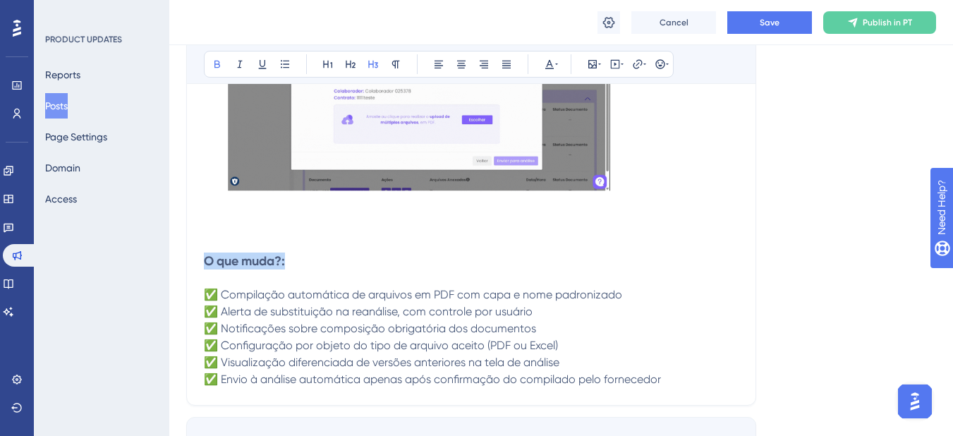
scroll to position [564, 0]
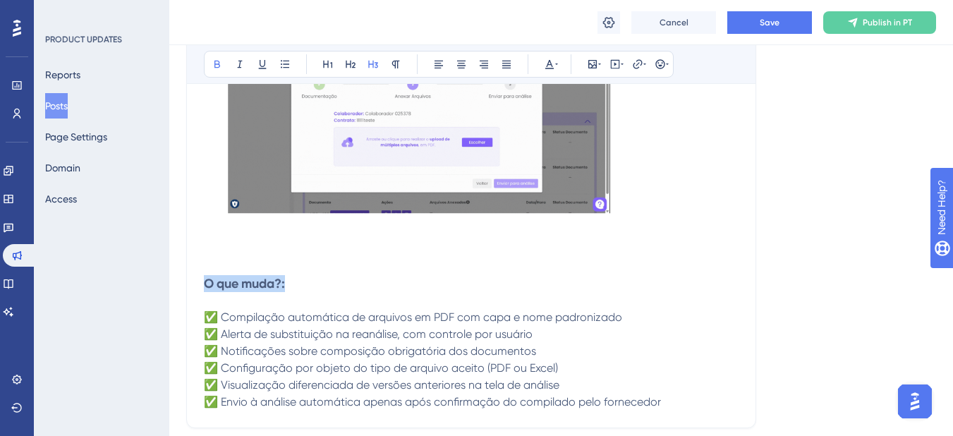
click at [257, 248] on img at bounding box center [419, 132] width 430 height 242
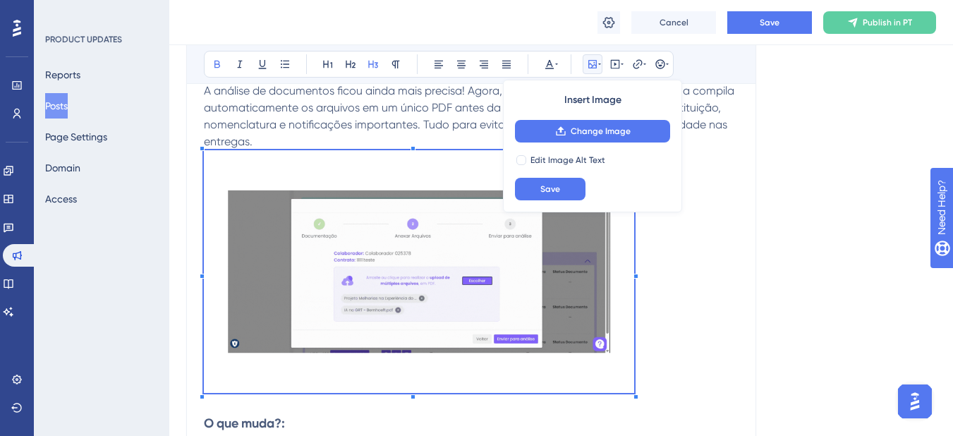
scroll to position [423, 0]
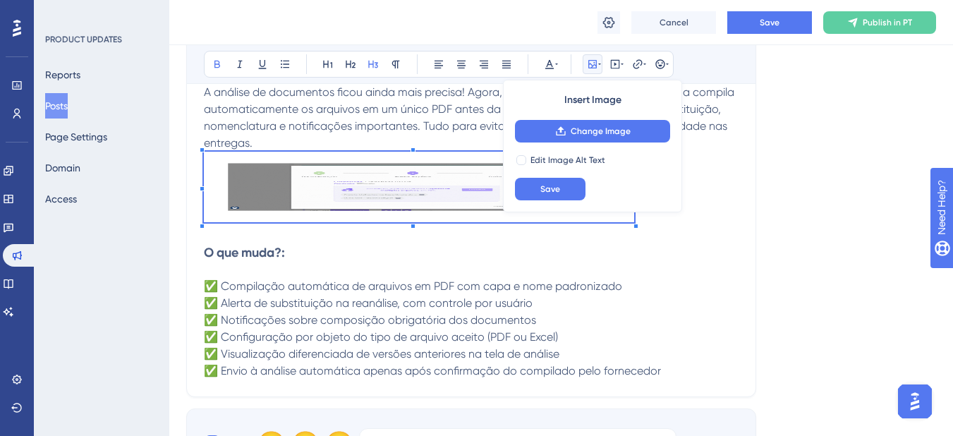
click at [417, 345] on div "Novo fluxo de envio e compilação de documentos A análise de documentos ficou ai…" at bounding box center [471, 204] width 535 height 349
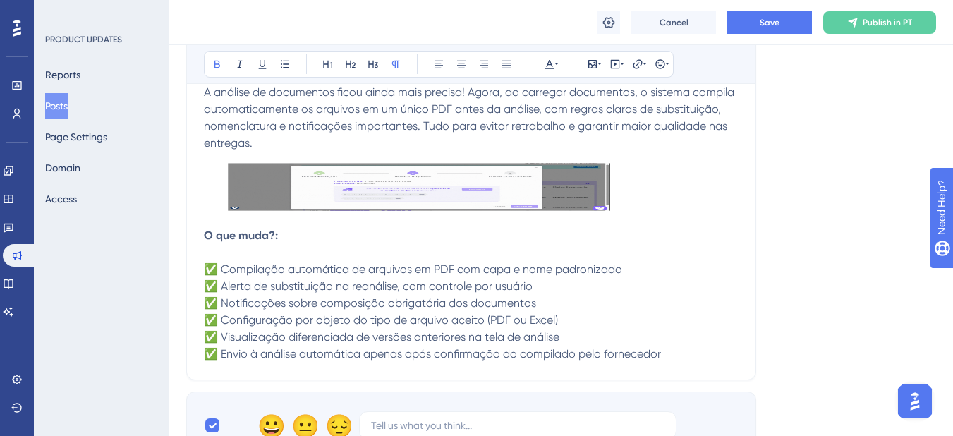
click at [418, 196] on img at bounding box center [419, 187] width 430 height 71
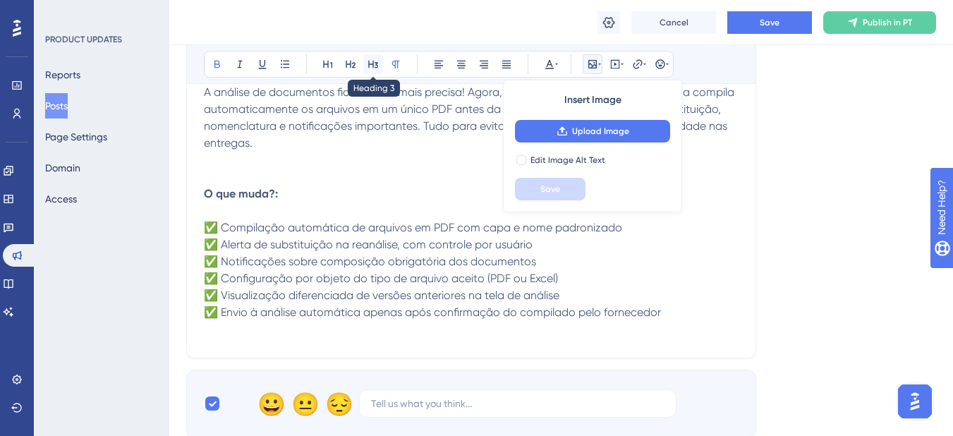
click at [377, 65] on icon at bounding box center [372, 64] width 11 height 11
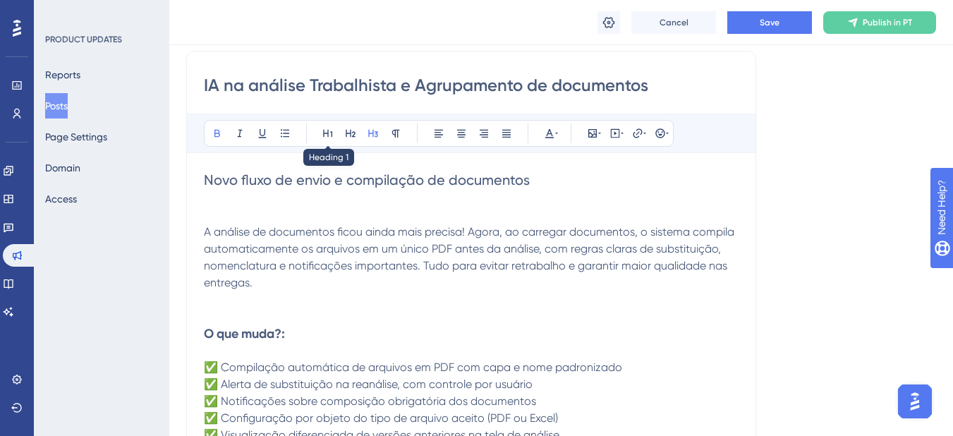
scroll to position [282, 0]
click at [292, 181] on span "Novo fluxo de envio e compilação de documentos" at bounding box center [367, 181] width 326 height 17
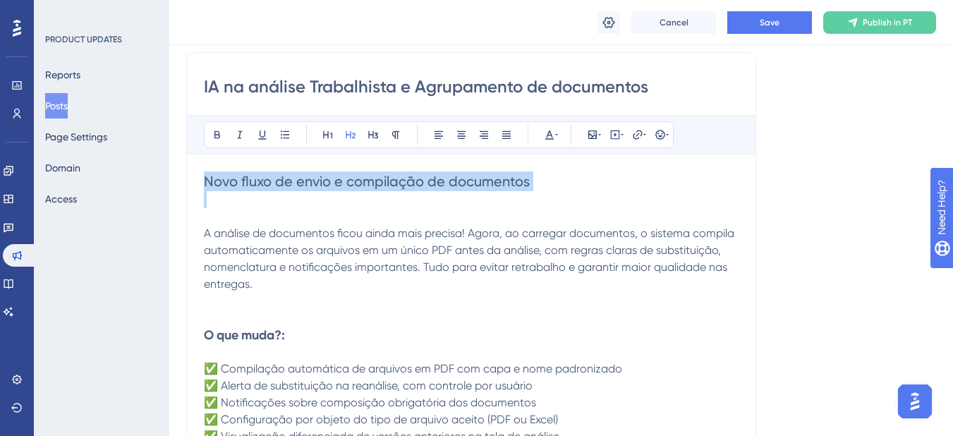
click at [292, 181] on span "Novo fluxo de envio e compilação de documentos" at bounding box center [367, 181] width 326 height 17
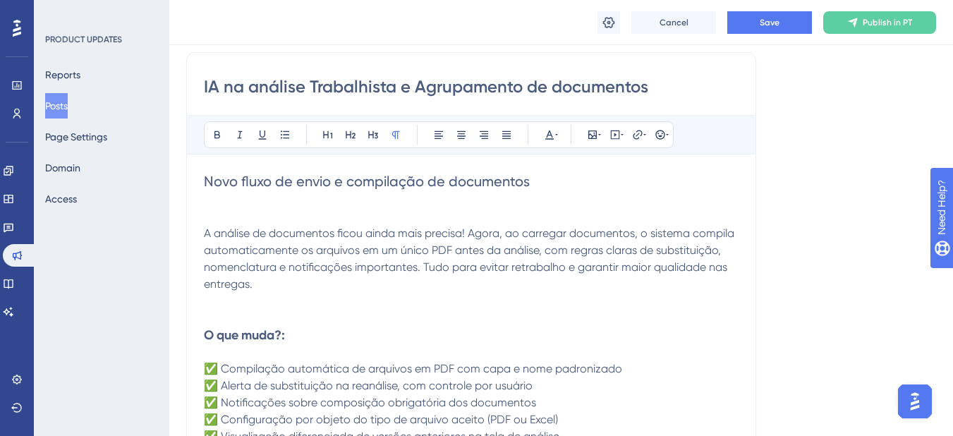
click at [324, 224] on p "A análise de documentos ficou ainda mais precisa! Agora, ao carregar documentos…" at bounding box center [471, 250] width 535 height 85
click at [375, 305] on p at bounding box center [471, 301] width 535 height 17
